Goal: Task Accomplishment & Management: Use online tool/utility

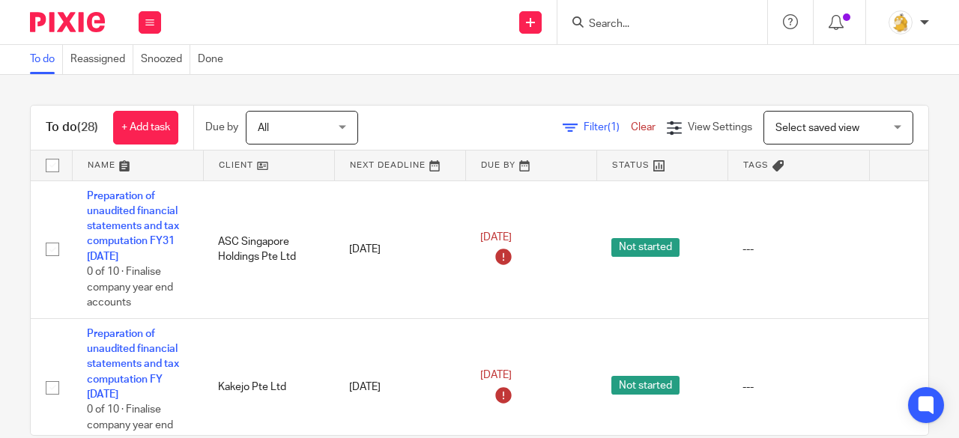
click at [622, 28] on input "Search" at bounding box center [654, 24] width 135 height 13
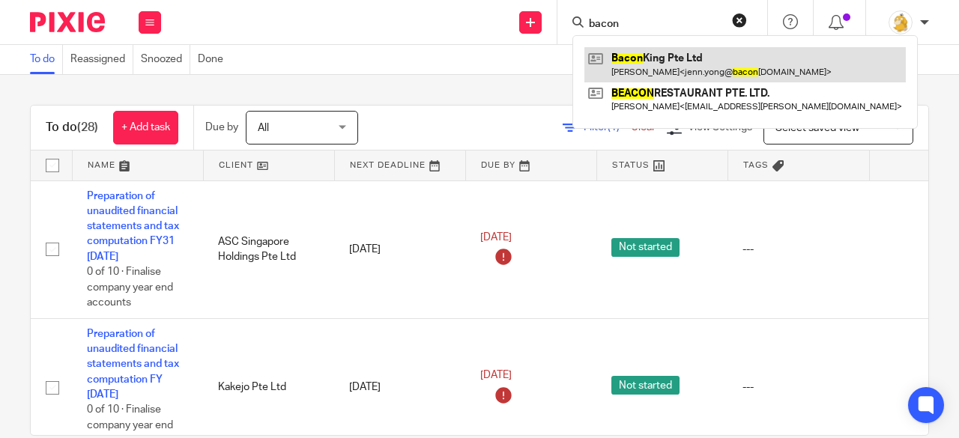
type input "bacon"
click at [653, 60] on link at bounding box center [744, 64] width 321 height 34
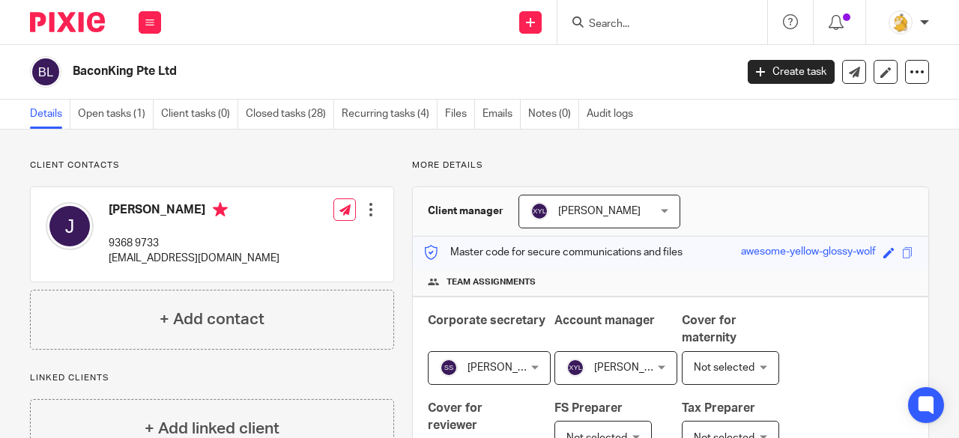
drag, startPoint x: 121, startPoint y: 117, endPoint x: 160, endPoint y: 130, distance: 40.3
click at [121, 117] on link "Open tasks (1)" at bounding box center [116, 114] width 76 height 29
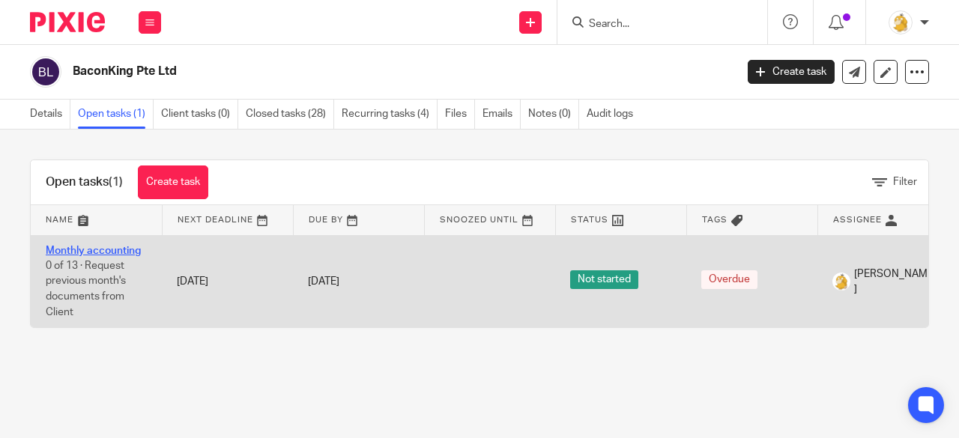
click at [88, 246] on link "Monthly accounting" at bounding box center [93, 251] width 95 height 10
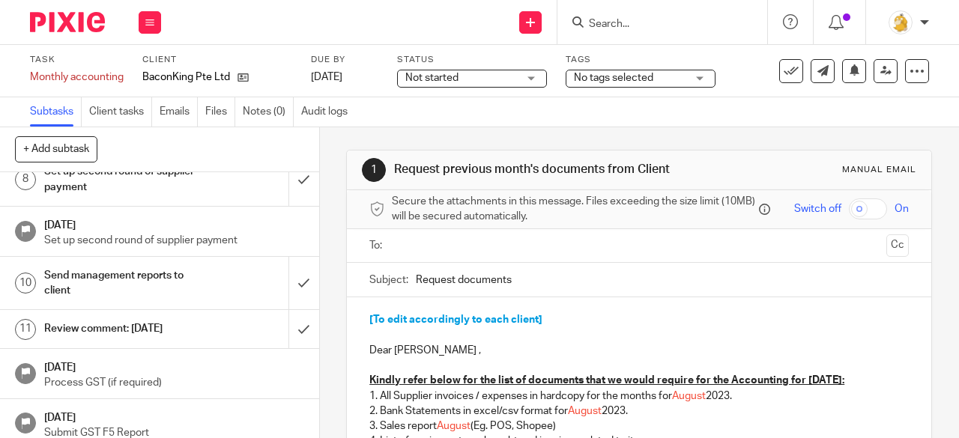
scroll to position [361, 0]
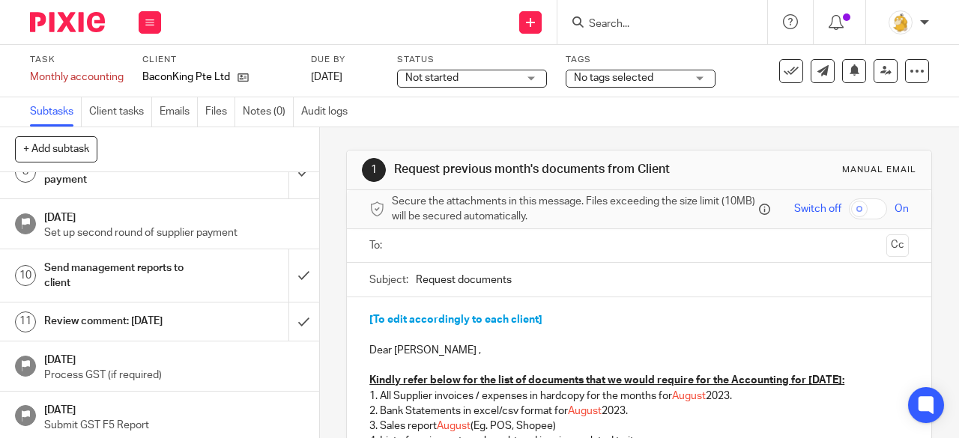
click at [100, 411] on h1 "23 Sep 2025" at bounding box center [174, 408] width 260 height 19
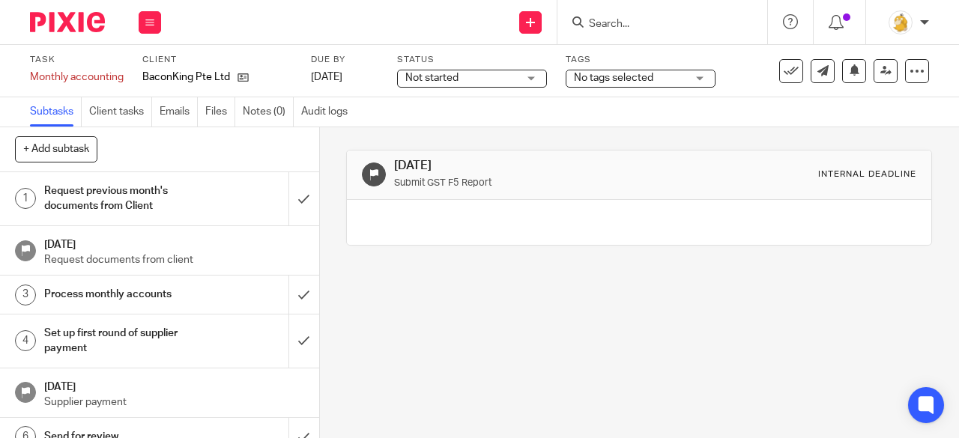
scroll to position [361, 0]
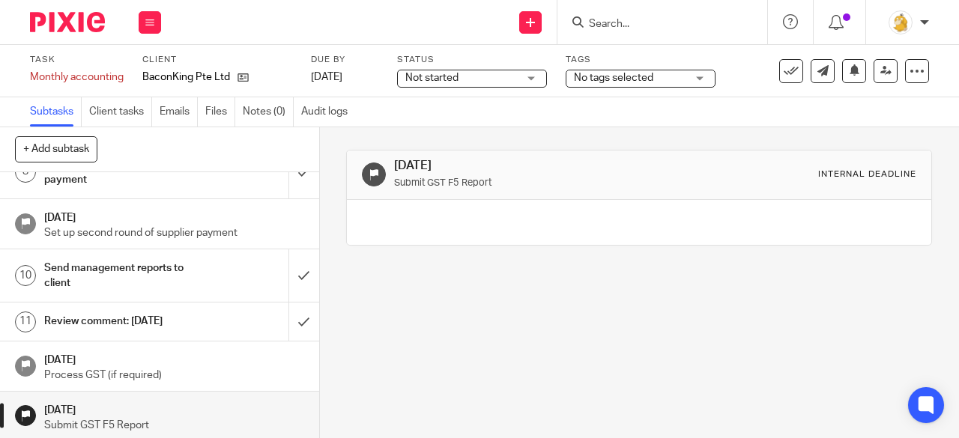
click at [131, 313] on h1 "Review comment: [DATE]" at bounding box center [120, 321] width 153 height 22
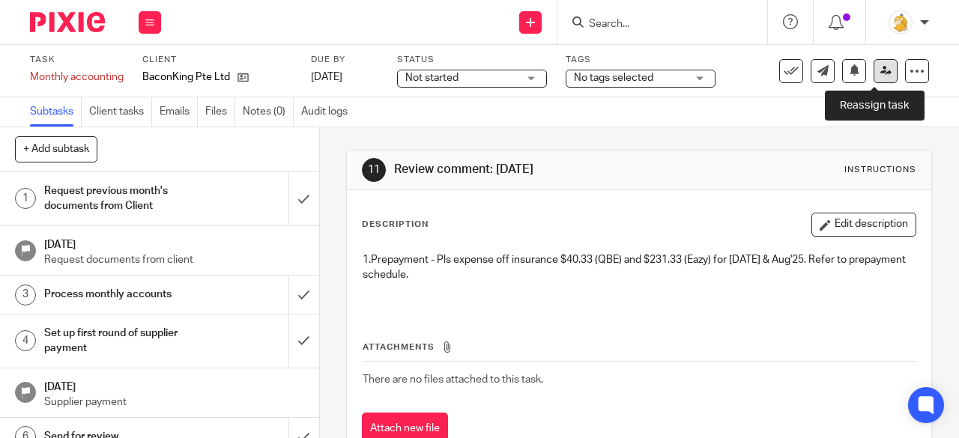
click at [880, 71] on icon at bounding box center [885, 70] width 11 height 11
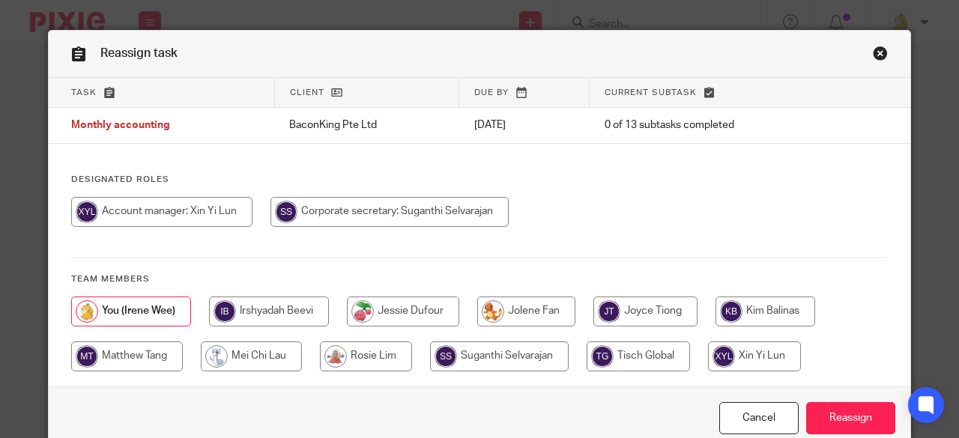
click at [188, 207] on input "radio" at bounding box center [161, 212] width 181 height 30
radio input "true"
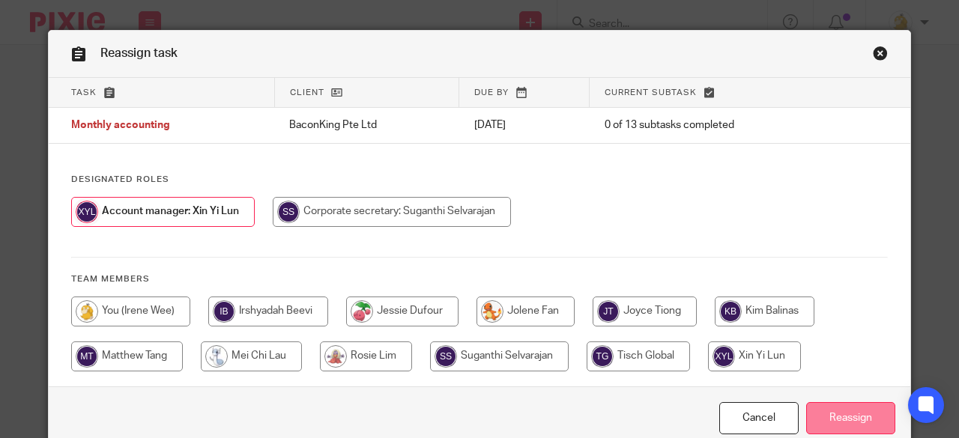
click at [856, 408] on input "Reassign" at bounding box center [850, 418] width 89 height 32
